Goal: Information Seeking & Learning: Learn about a topic

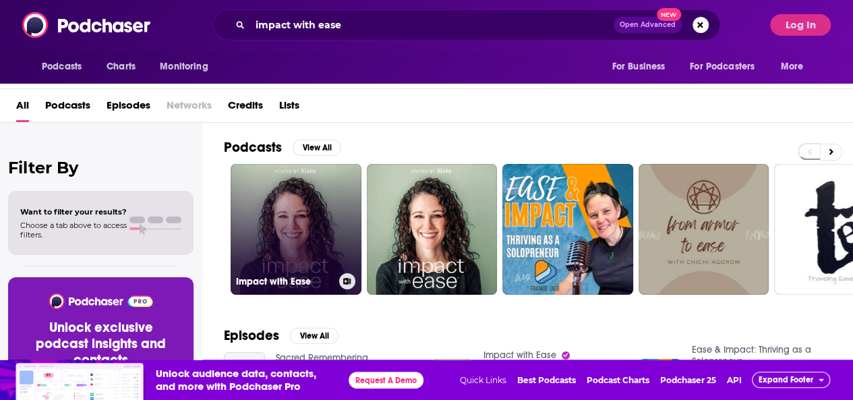
click at [308, 226] on link "Impact with Ease" at bounding box center [296, 229] width 131 height 131
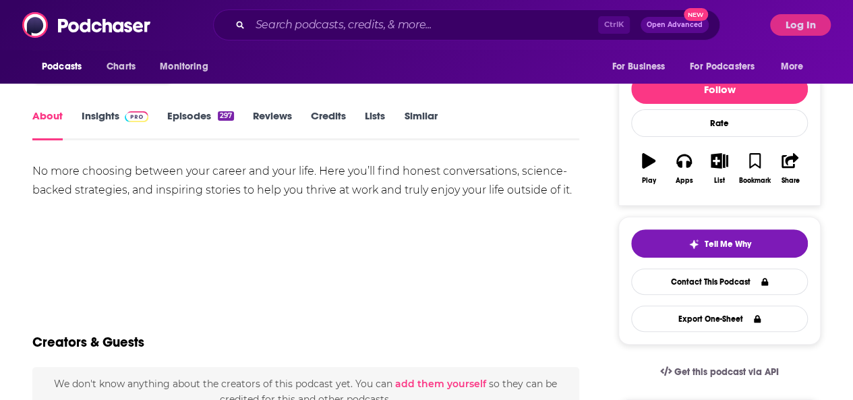
scroll to position [147, 0]
click at [90, 115] on link "Insights" at bounding box center [115, 125] width 67 height 31
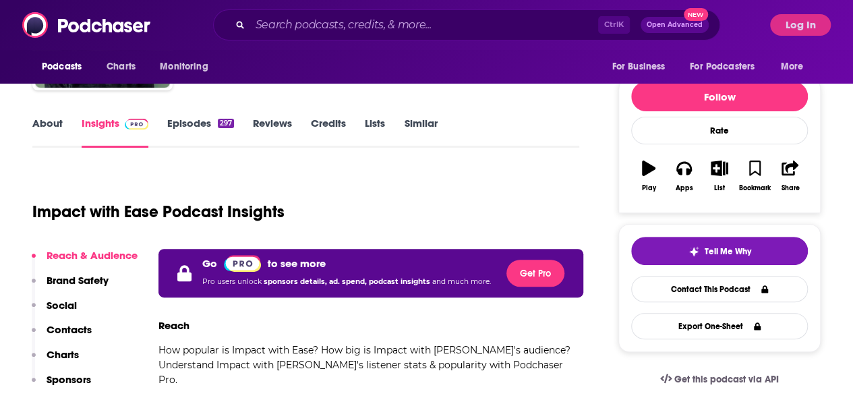
scroll to position [141, 0]
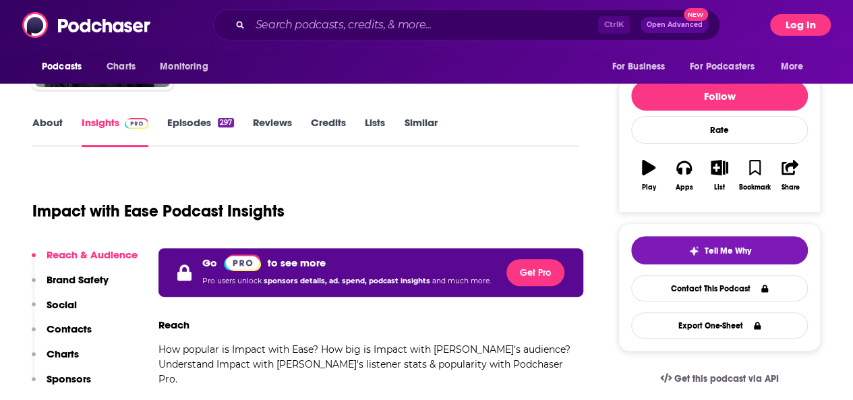
click at [804, 25] on button "Log In" at bounding box center [800, 25] width 61 height 22
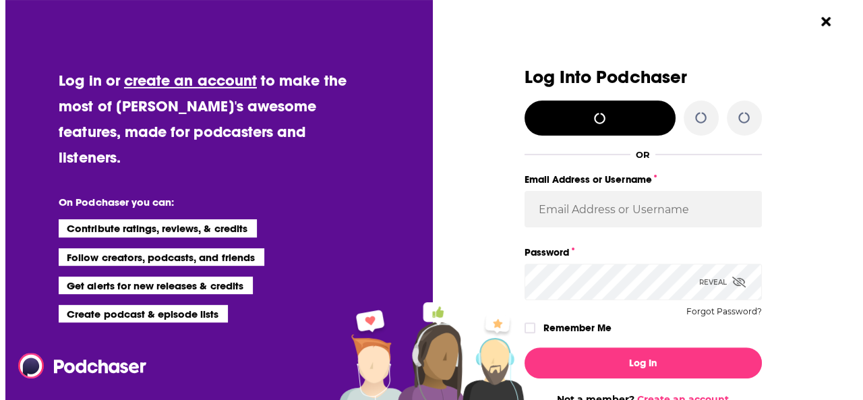
scroll to position [0, 0]
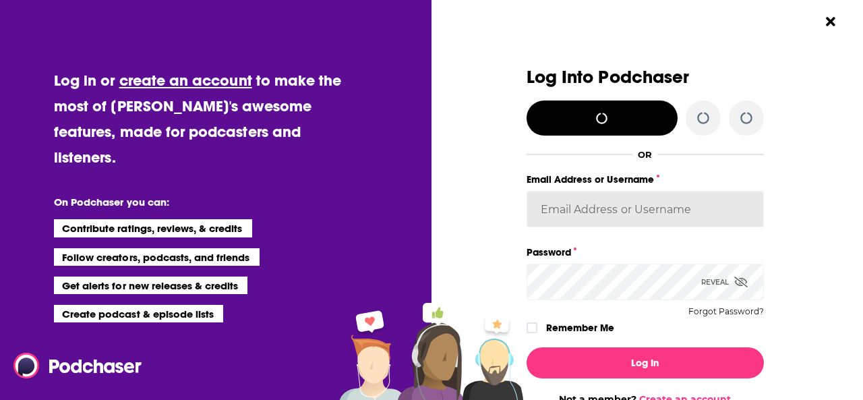
type input "mtraynor"
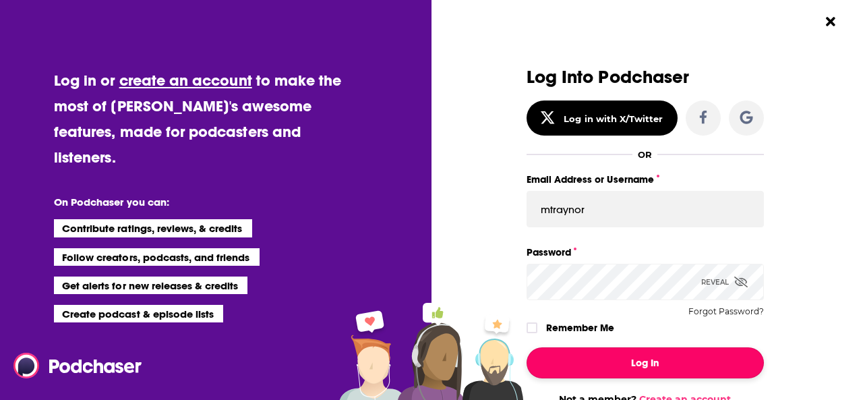
click at [570, 362] on button "Log In" at bounding box center [645, 362] width 237 height 31
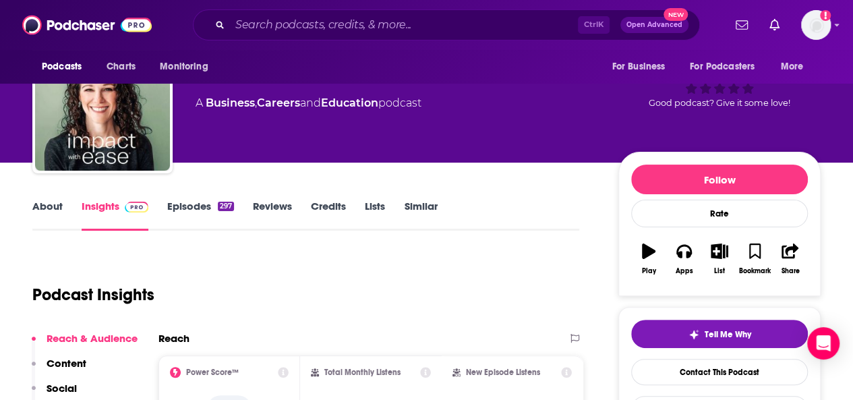
scroll to position [1, 0]
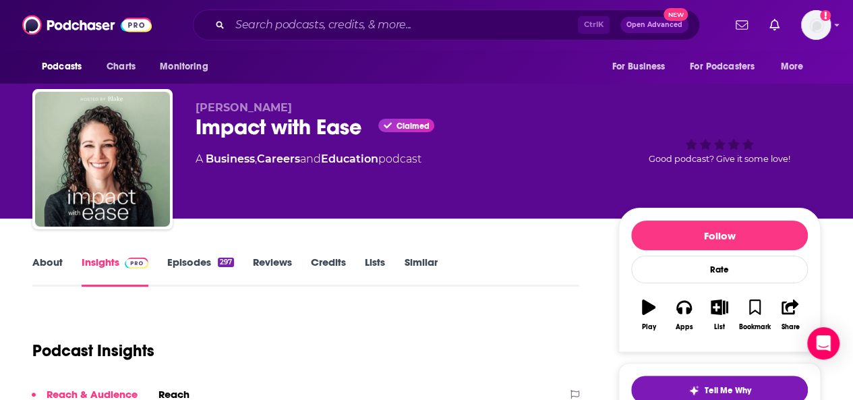
click at [187, 267] on link "Episodes 297" at bounding box center [200, 271] width 67 height 31
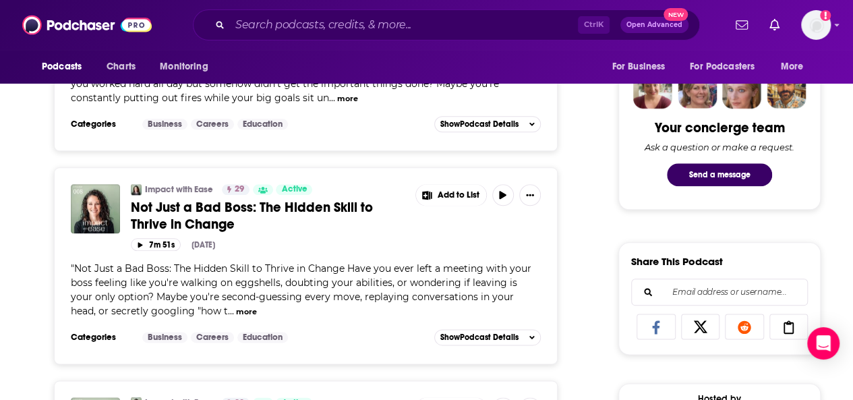
scroll to position [654, 0]
